Goal: Task Accomplishment & Management: Manage account settings

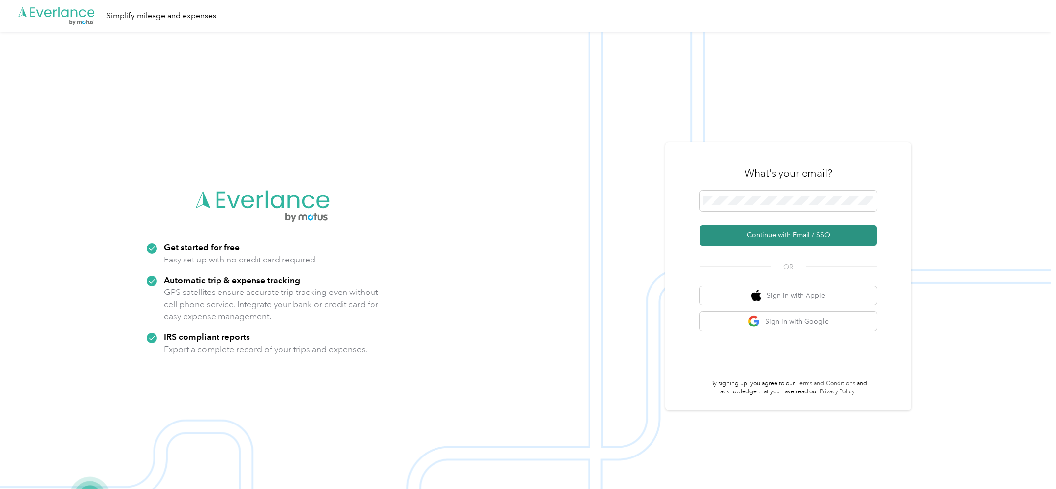
click at [784, 233] on button "Continue with Email / SSO" at bounding box center [788, 235] width 177 height 21
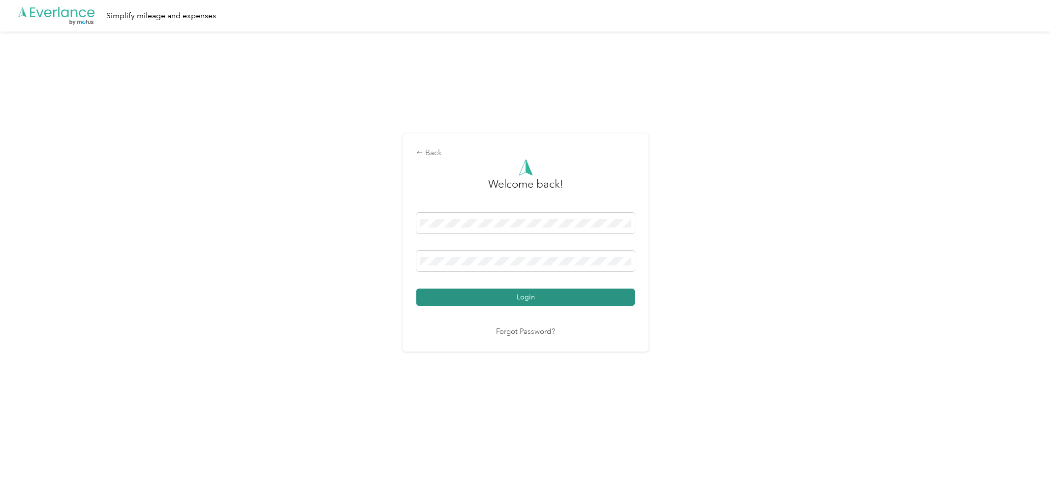
click at [492, 294] on button "Login" at bounding box center [525, 296] width 218 height 17
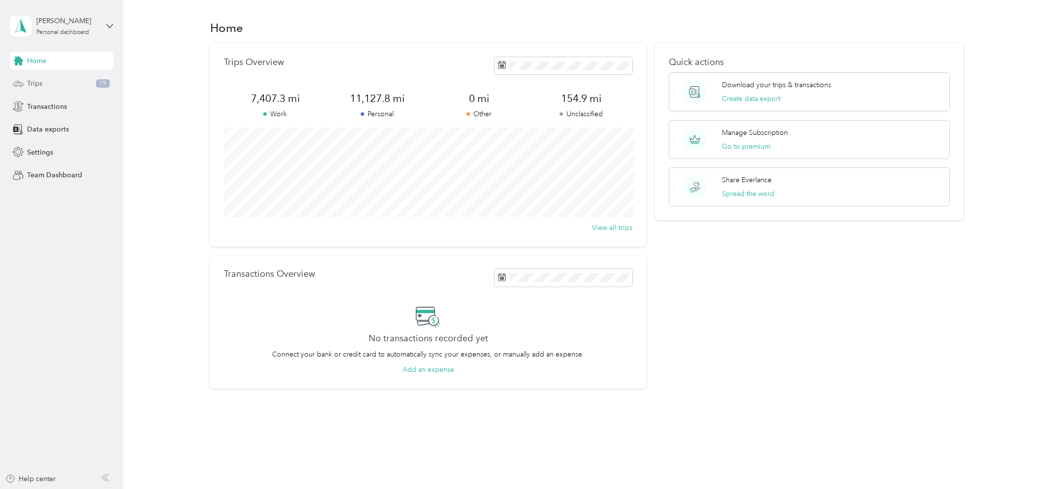
click at [45, 81] on div "Trips 19" at bounding box center [61, 84] width 103 height 18
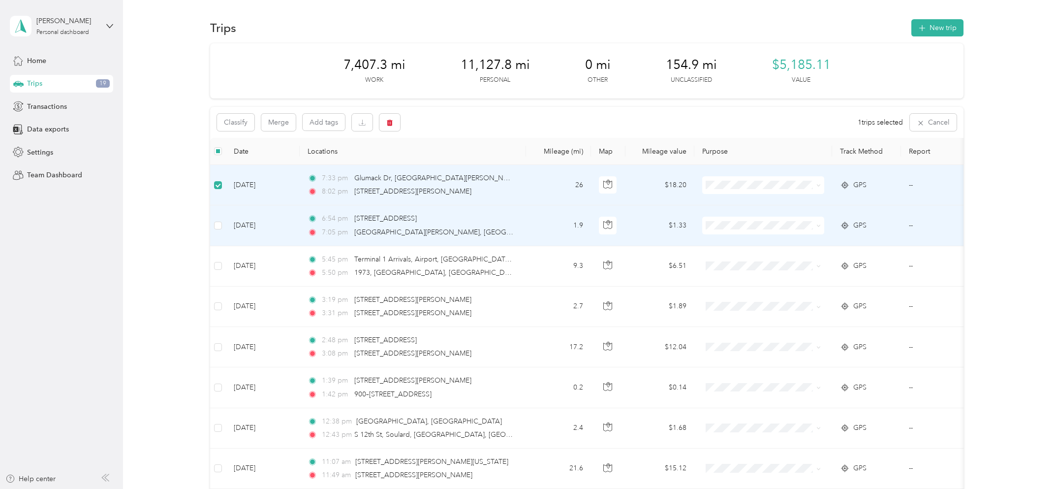
click at [218, 229] on label at bounding box center [218, 225] width 8 height 11
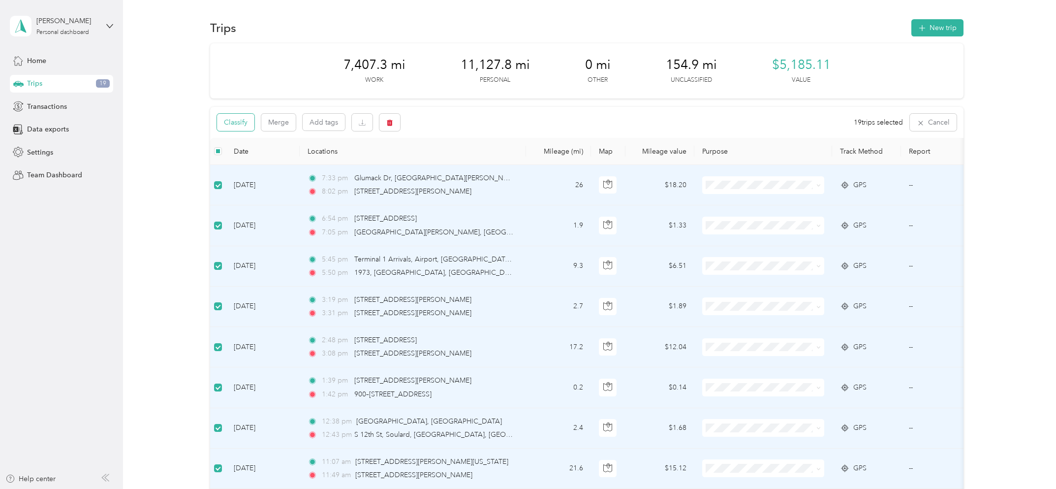
click at [240, 125] on button "Classify" at bounding box center [235, 122] width 37 height 17
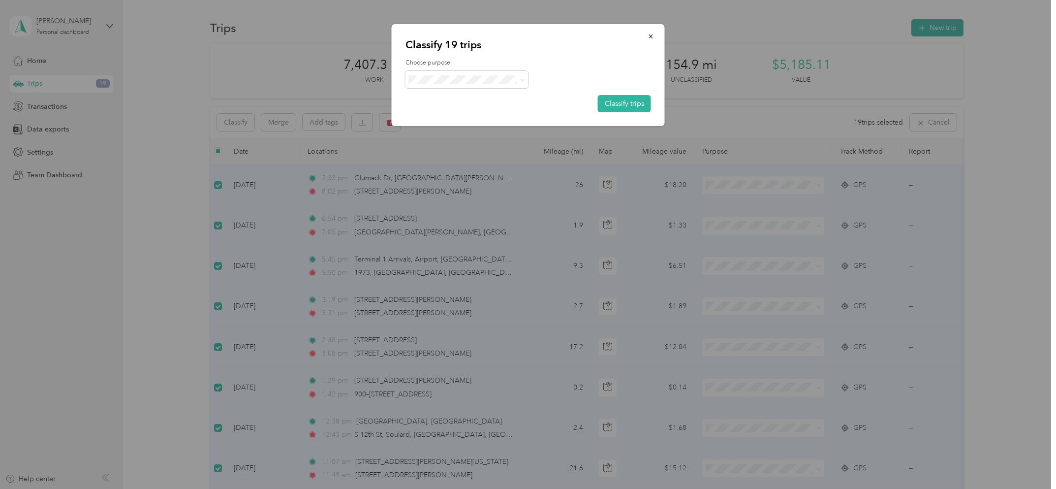
click at [451, 111] on span "Personal" at bounding box center [475, 112] width 92 height 10
click at [616, 97] on button "Classify trips" at bounding box center [624, 103] width 53 height 17
